Goal: Transaction & Acquisition: Book appointment/travel/reservation

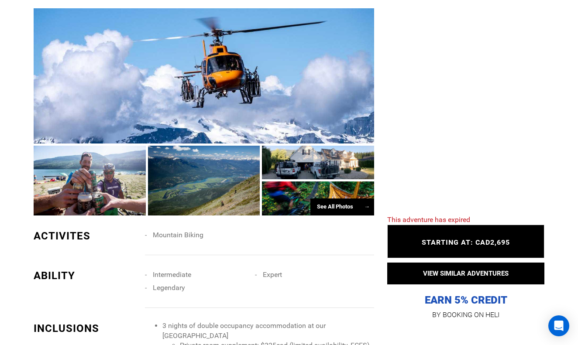
scroll to position [567, 0]
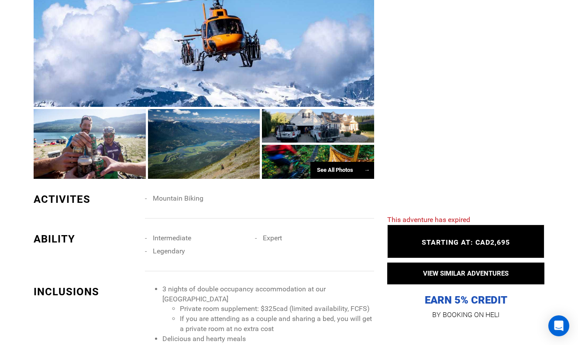
click at [170, 133] on div at bounding box center [204, 144] width 112 height 70
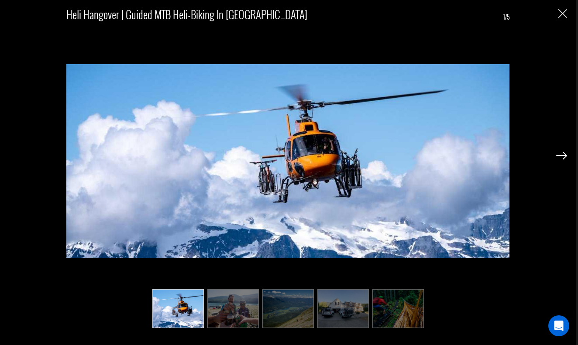
click at [555, 152] on div "Heli Hangover | Guided MTB Heli-Biking in [GEOGRAPHIC_DATA] 1/5" at bounding box center [288, 164] width 558 height 328
click at [558, 153] on img at bounding box center [561, 156] width 11 height 8
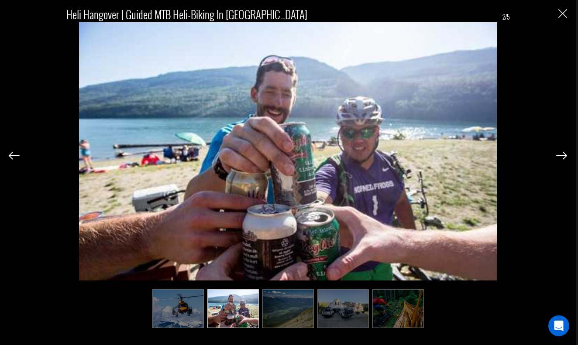
click at [558, 153] on img at bounding box center [561, 156] width 11 height 8
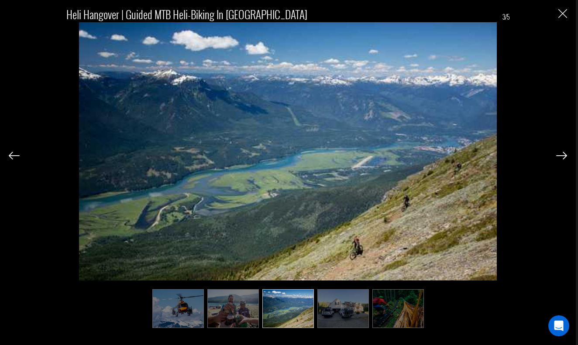
click at [558, 153] on img at bounding box center [561, 156] width 11 height 8
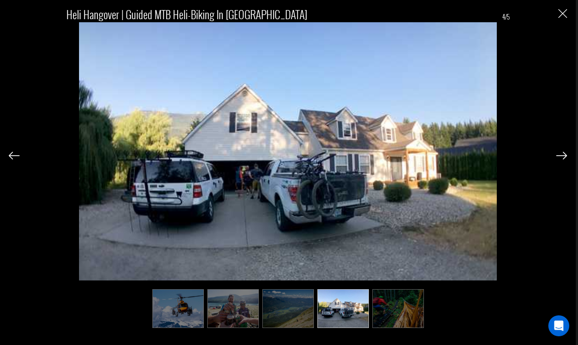
click at [558, 153] on img at bounding box center [561, 156] width 11 height 8
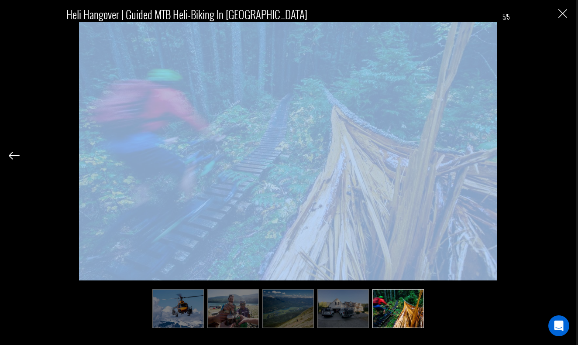
click at [558, 153] on div "Heli Hangover | Guided MTB Heli-Biking in [GEOGRAPHIC_DATA] 5/5" at bounding box center [288, 164] width 558 height 328
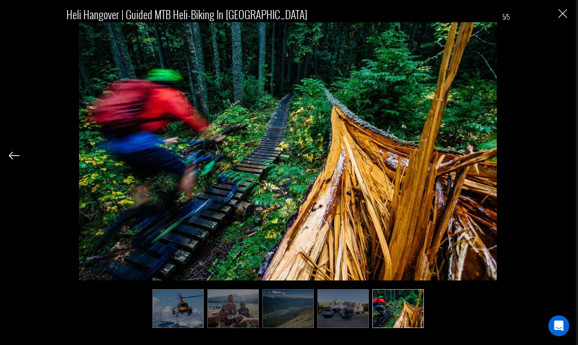
click at [558, 153] on div "Heli Hangover | Guided MTB Heli-Biking in [GEOGRAPHIC_DATA] 5/5" at bounding box center [288, 164] width 558 height 328
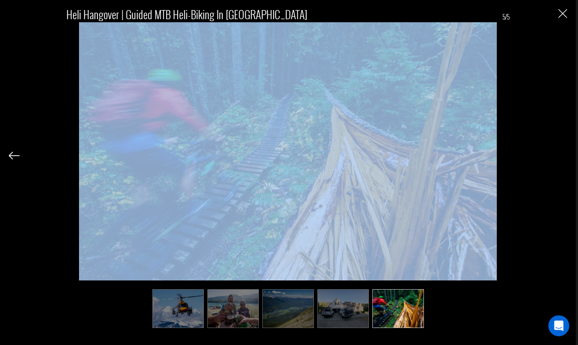
click at [558, 153] on div "Heli Hangover | Guided MTB Heli-Biking in [GEOGRAPHIC_DATA] 5/5" at bounding box center [288, 164] width 558 height 328
click at [559, 17] on img "Close" at bounding box center [562, 13] width 9 height 9
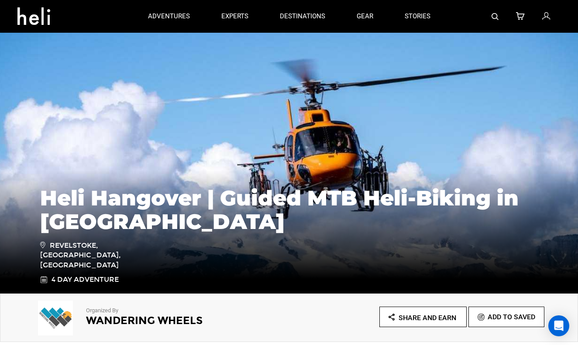
scroll to position [0, 0]
